Goal: Find specific page/section: Find specific page/section

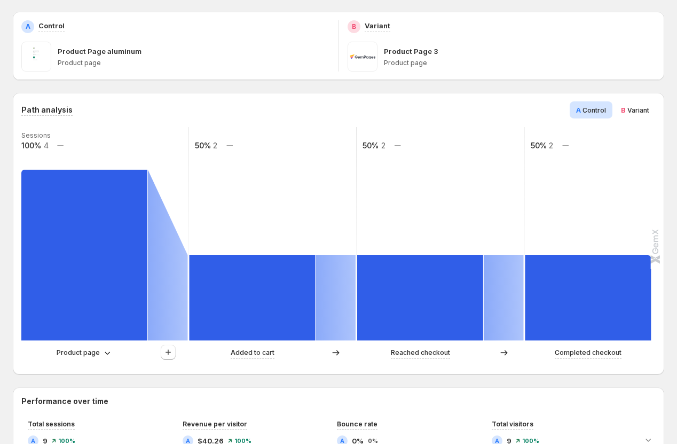
scroll to position [158, 0]
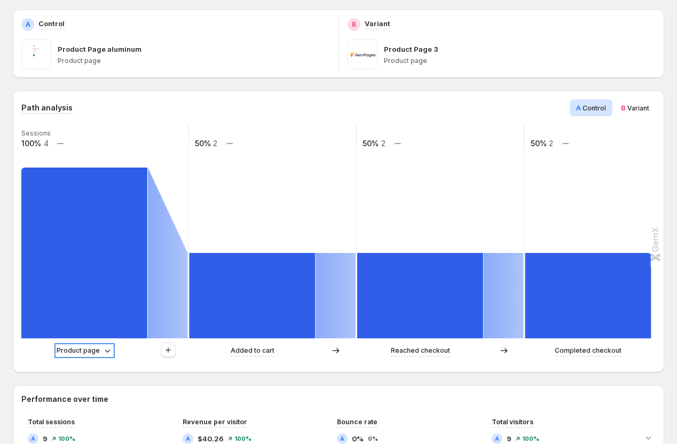
click at [90, 356] on p "Product page" at bounding box center [78, 351] width 43 height 11
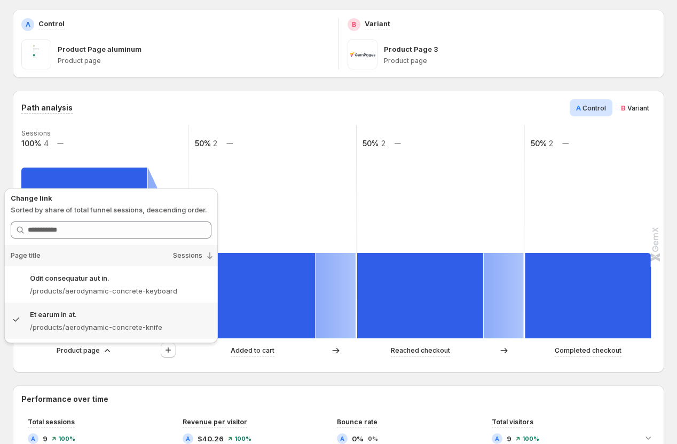
click at [130, 362] on div "Product page Added to cart Reached checkout Completed checkout" at bounding box center [337, 353] width 632 height 21
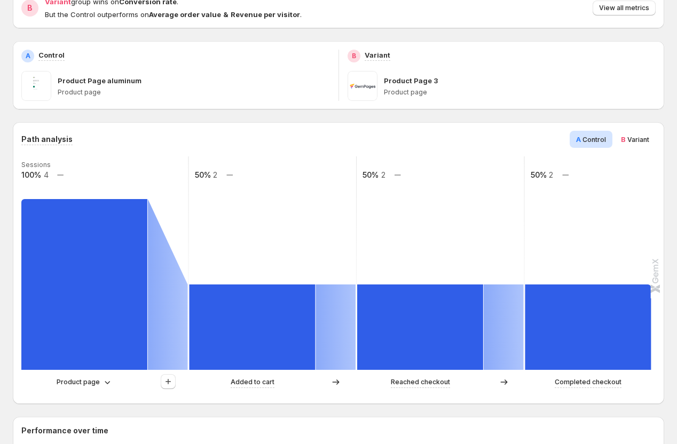
scroll to position [157, 0]
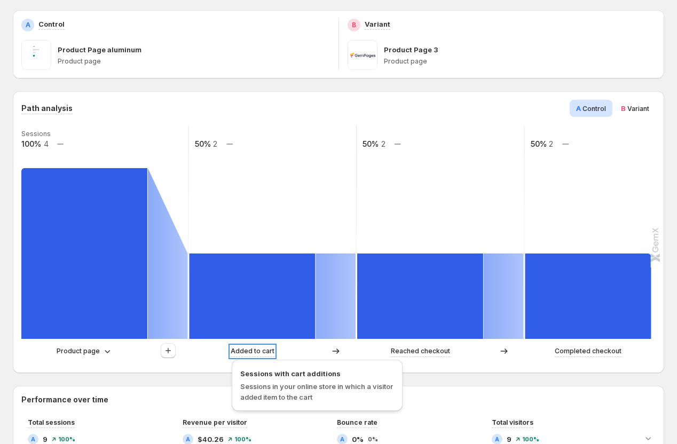
click at [267, 354] on p "Added to cart" at bounding box center [253, 351] width 44 height 11
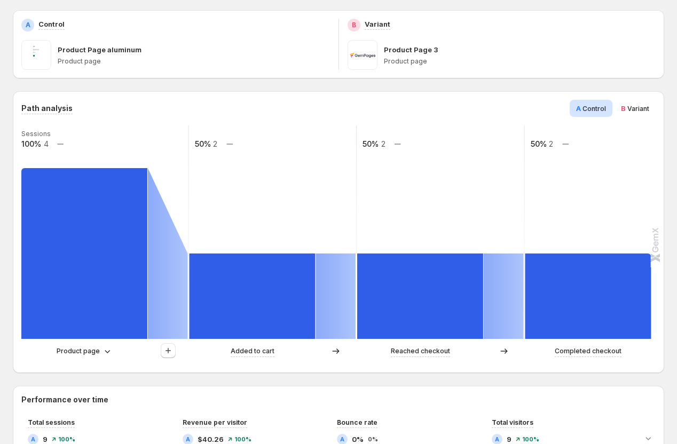
click at [274, 359] on div "Added to cart" at bounding box center [273, 351] width 167 height 16
click at [327, 357] on div "Added to cart" at bounding box center [273, 351] width 167 height 16
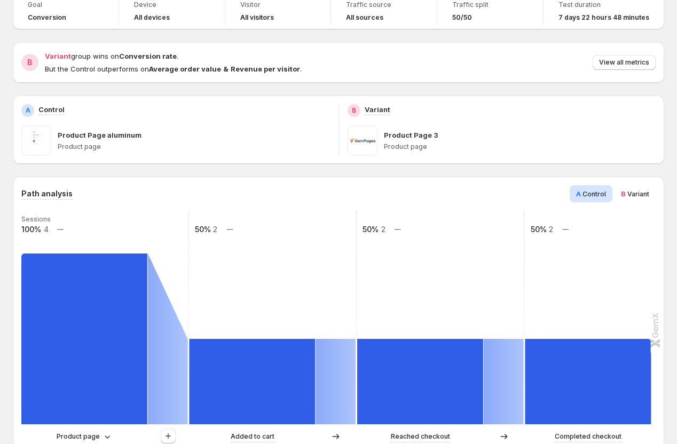
scroll to position [48, 0]
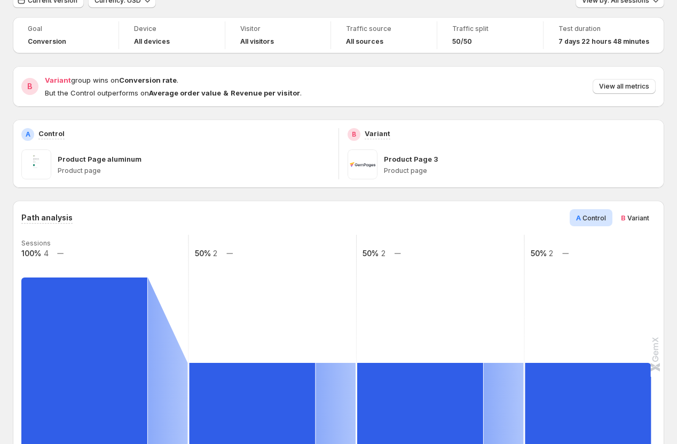
click at [642, 218] on span "Variant" at bounding box center [639, 218] width 22 height 8
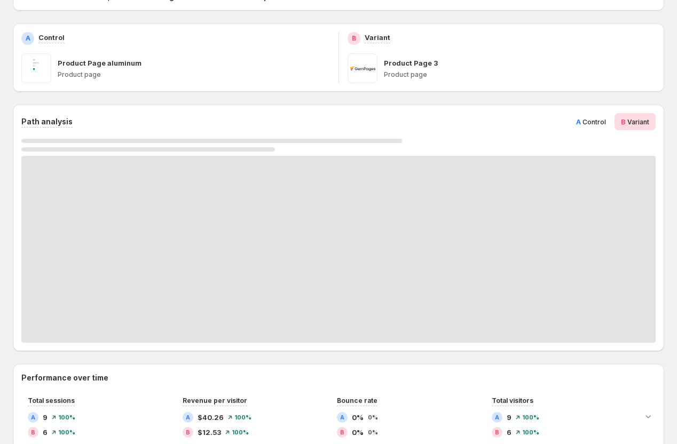
scroll to position [194, 0]
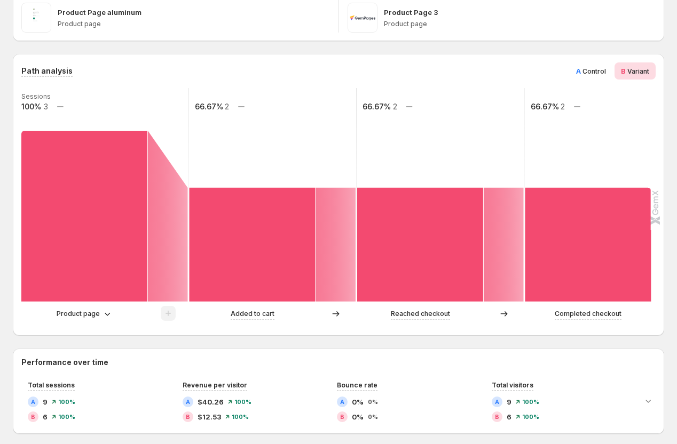
click at [590, 73] on span "Control" at bounding box center [595, 71] width 24 height 8
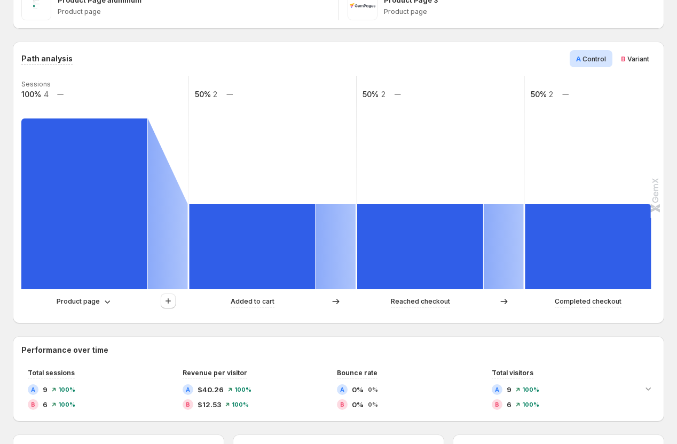
scroll to position [198, 0]
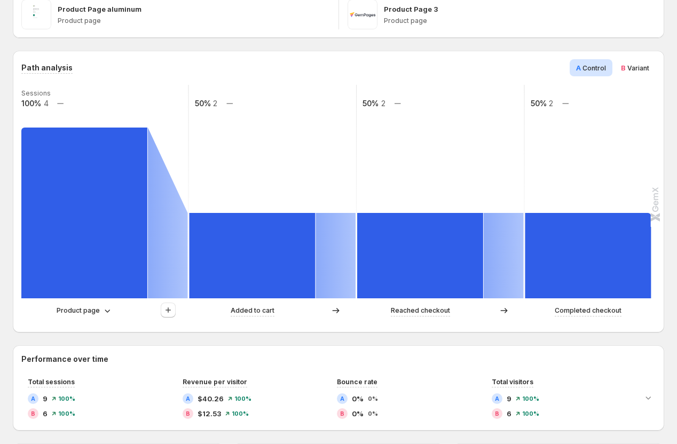
click at [637, 73] on div "B Variant" at bounding box center [635, 67] width 41 height 17
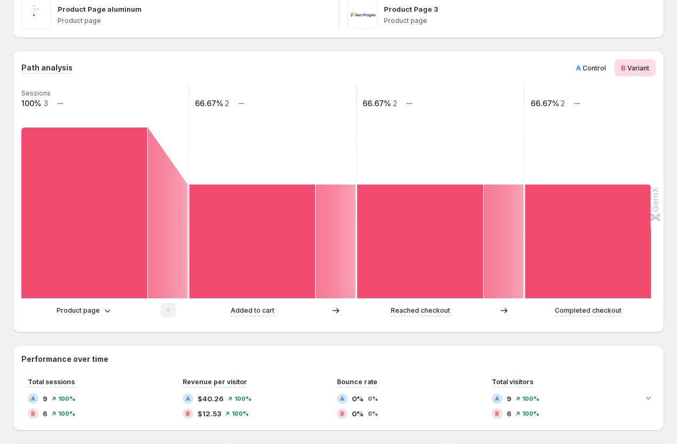
click at [587, 75] on div "A Control" at bounding box center [591, 67] width 43 height 17
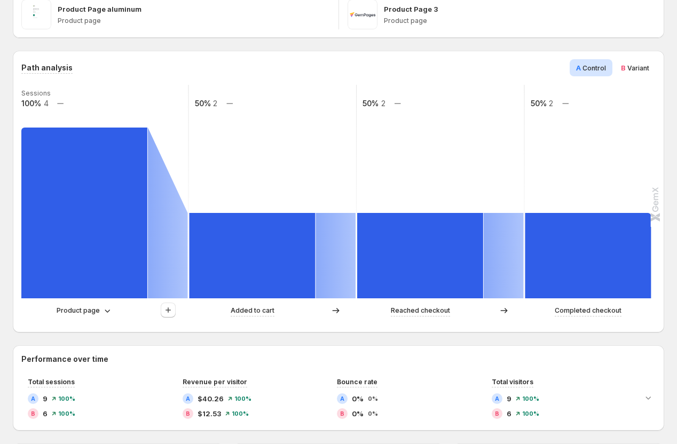
click at [637, 63] on span "B Variant" at bounding box center [635, 67] width 28 height 11
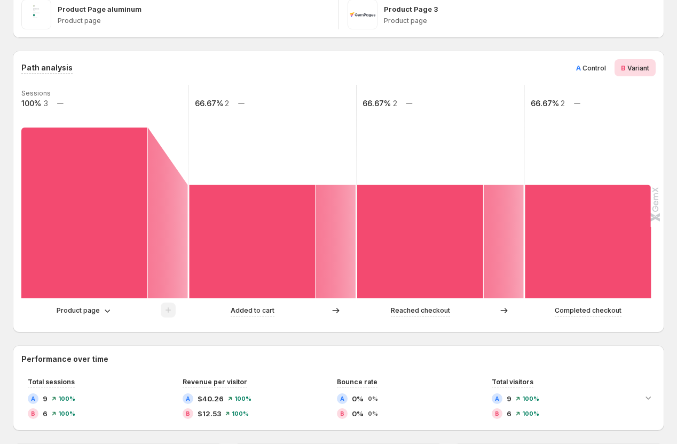
click at [591, 68] on span "Control" at bounding box center [595, 68] width 24 height 8
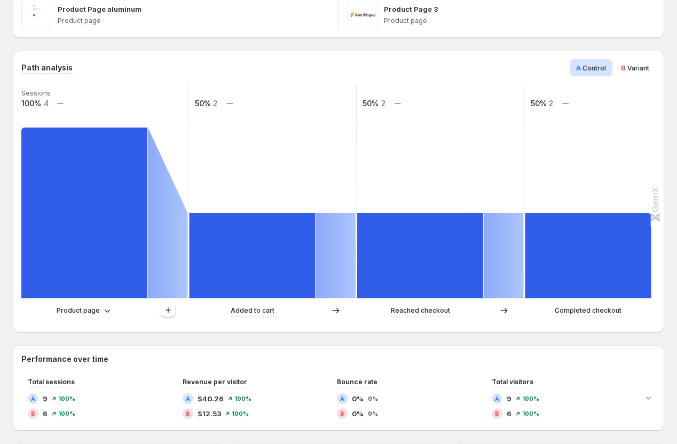
scroll to position [0, 0]
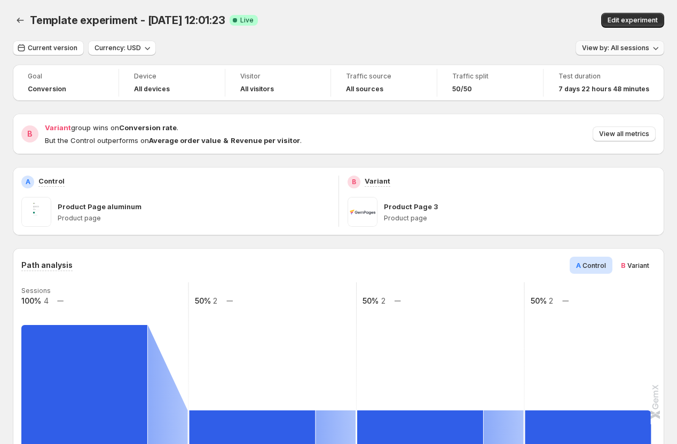
click at [653, 46] on icon "button" at bounding box center [656, 48] width 11 height 11
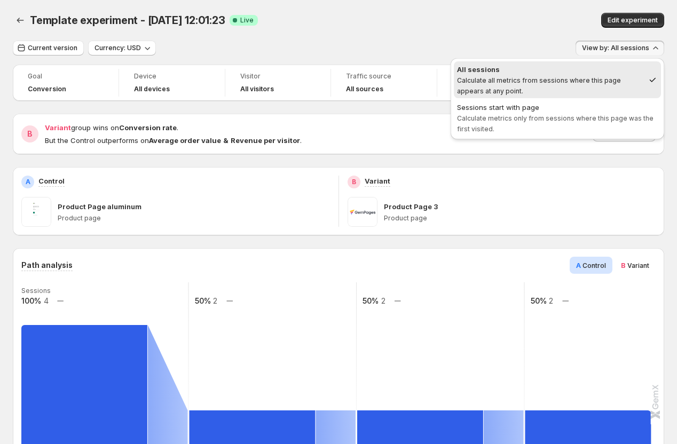
click at [440, 28] on div "Template experiment - [DATE] 12:01:23. This page is ready Template experiment -…" at bounding box center [339, 20] width 652 height 41
